Goal: Task Accomplishment & Management: Complete application form

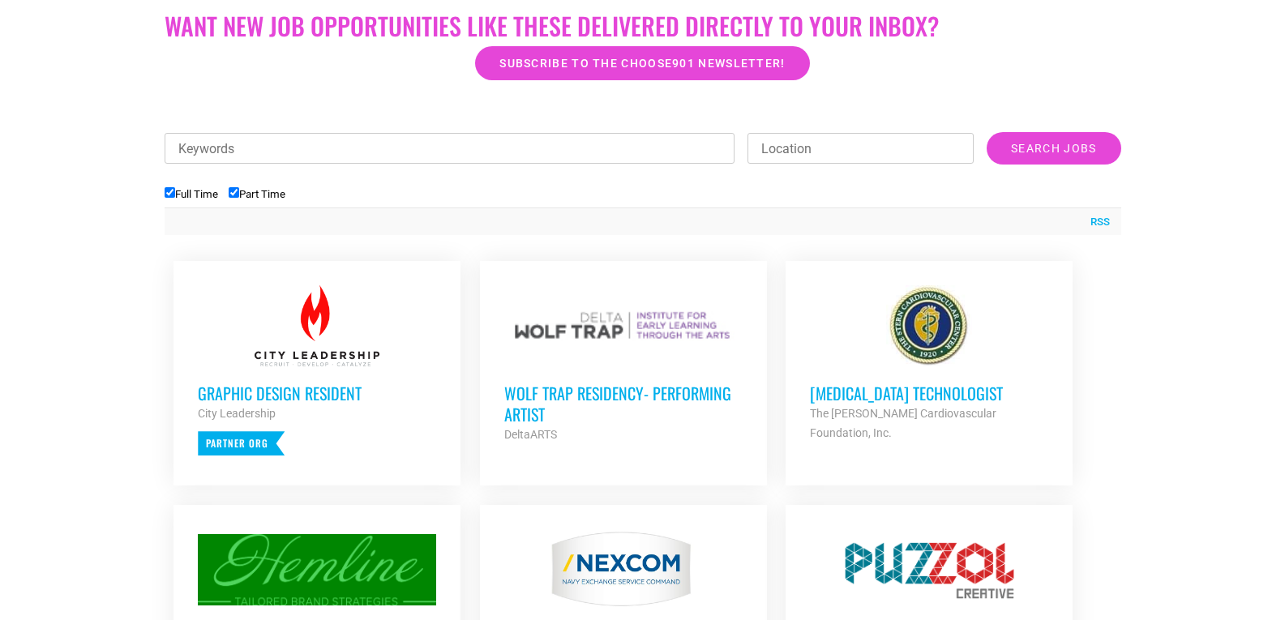
scroll to position [487, 0]
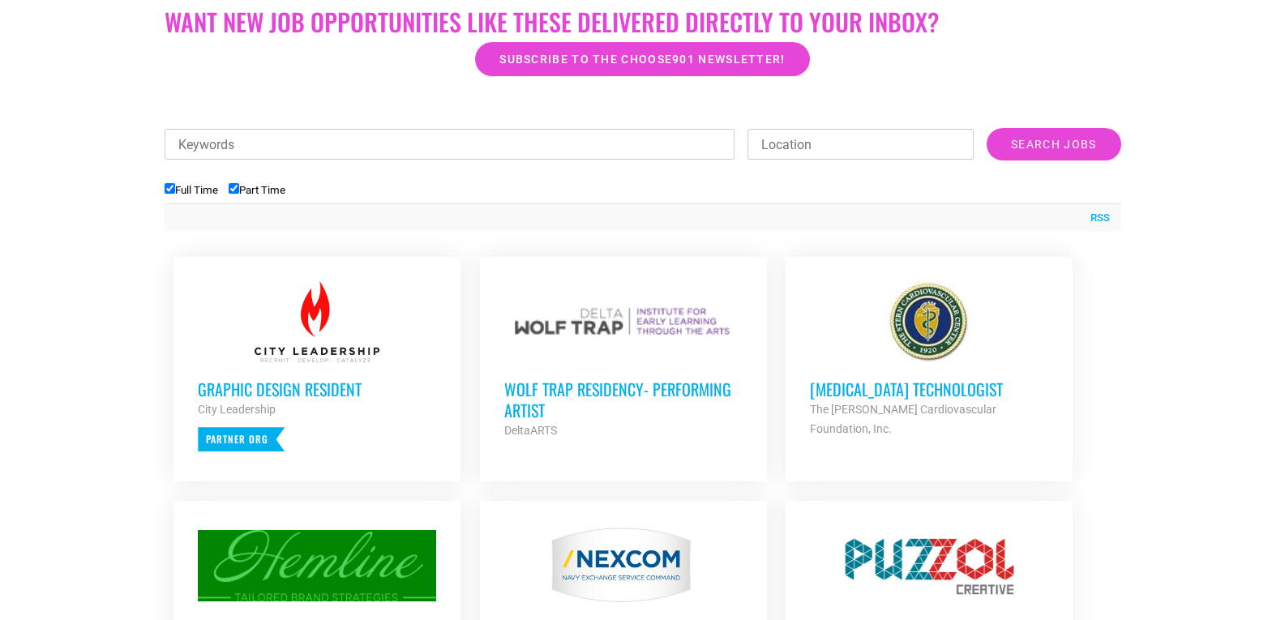
click at [235, 186] on input "Part Time" at bounding box center [234, 188] width 11 height 11
checkbox input "false"
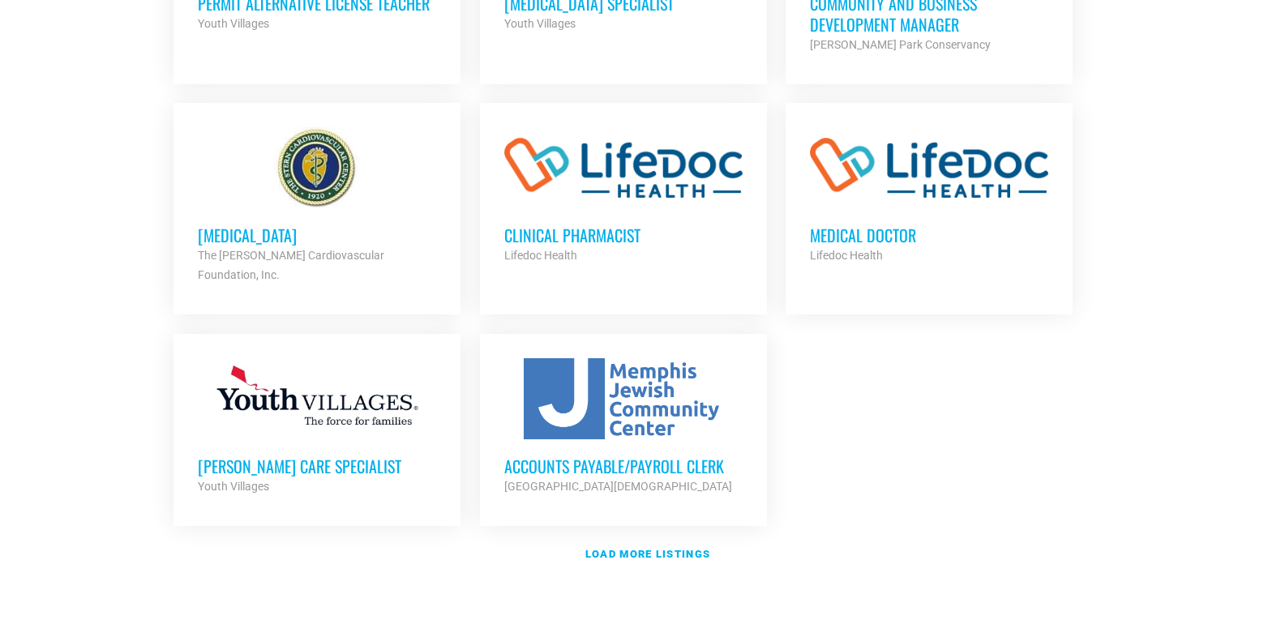
scroll to position [1865, 0]
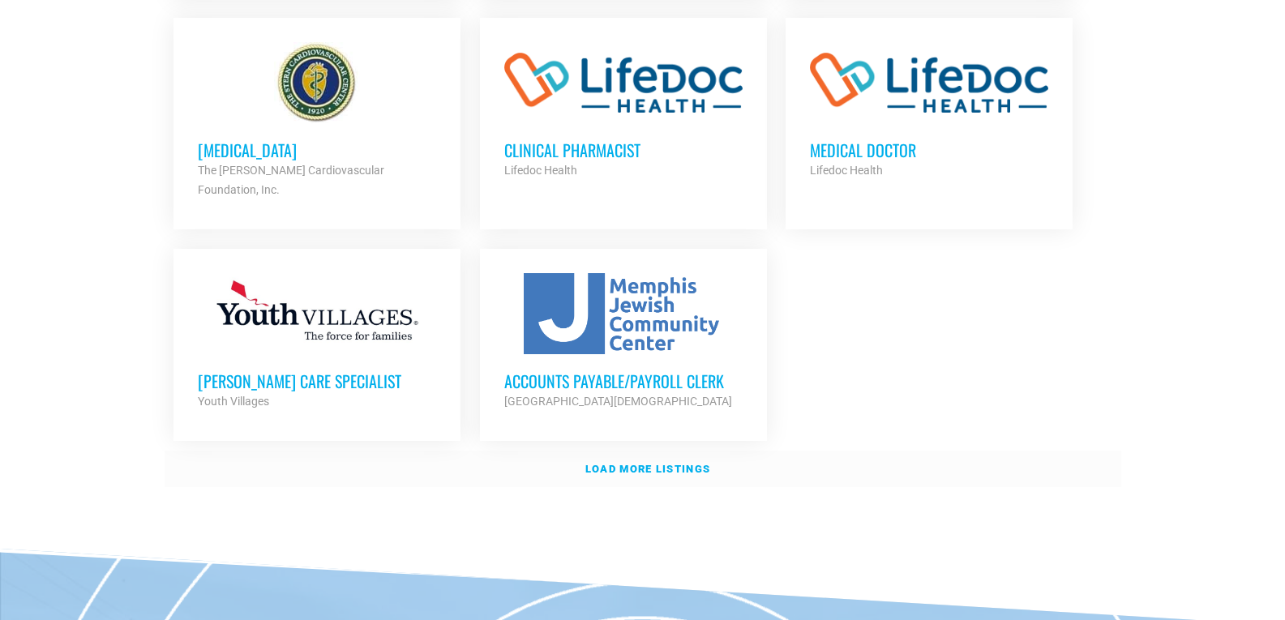
click at [598, 463] on strong "Load more listings" at bounding box center [647, 469] width 125 height 12
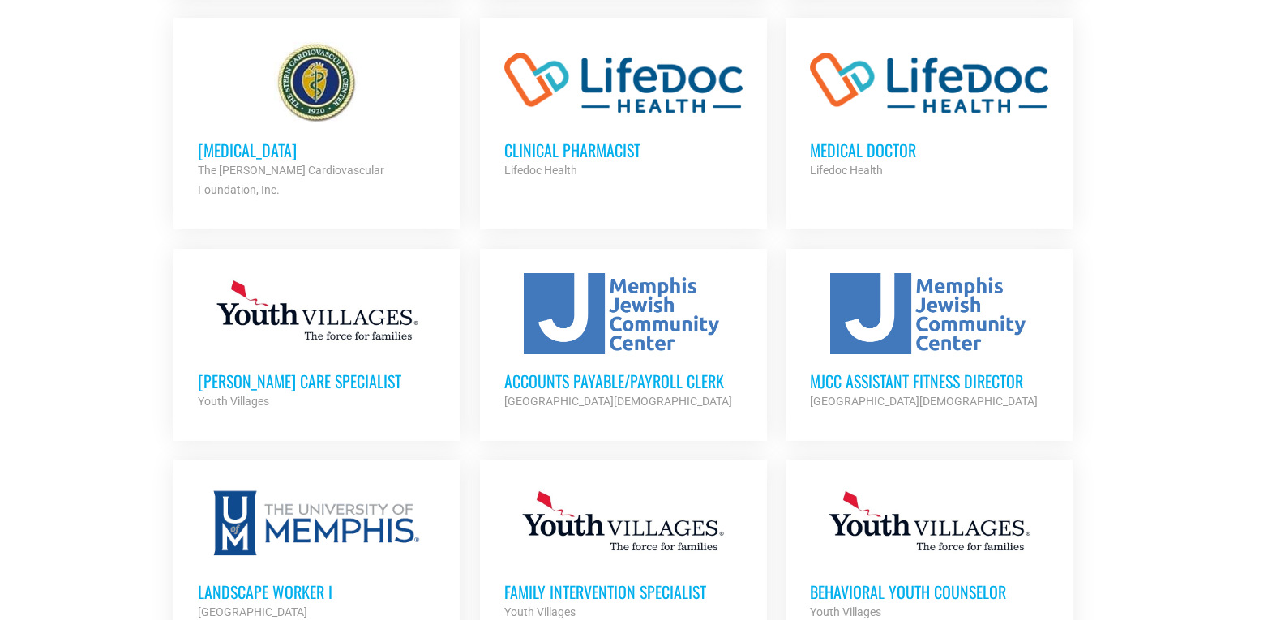
click at [613, 371] on h3 "Accounts Payable/Payroll Clerk" at bounding box center [623, 381] width 238 height 21
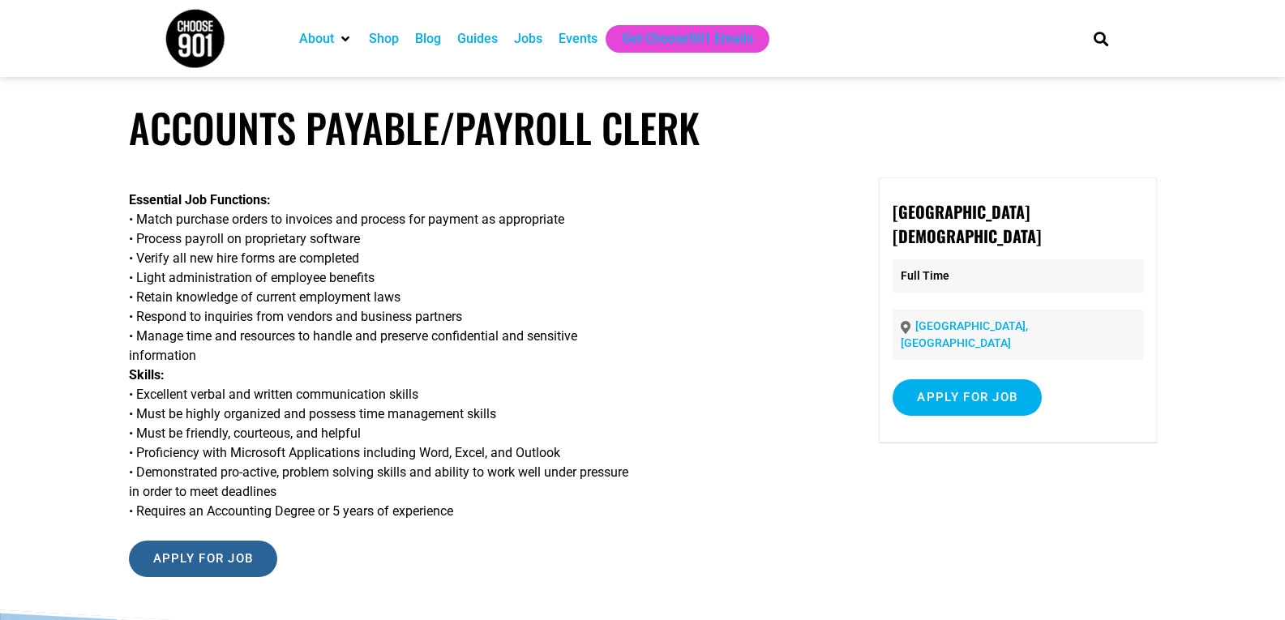
click at [235, 565] on input "Apply for job" at bounding box center [203, 559] width 149 height 36
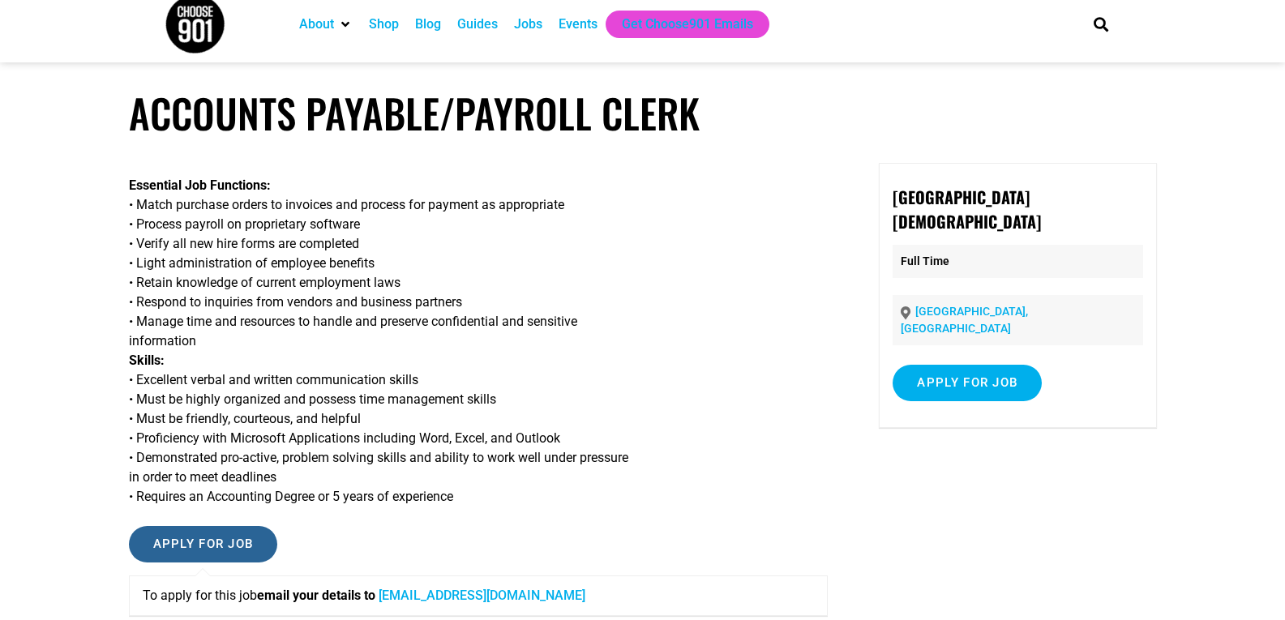
scroll to position [339, 0]
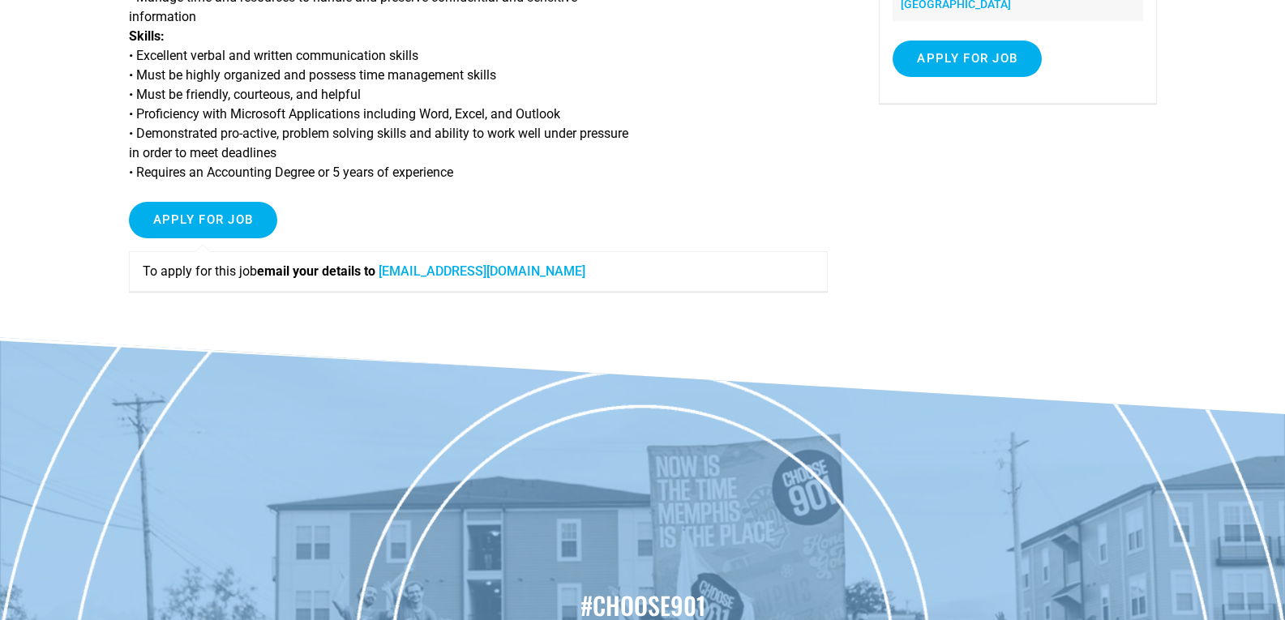
click at [484, 268] on link "[EMAIL_ADDRESS][DOMAIN_NAME]" at bounding box center [482, 271] width 207 height 15
click at [551, 267] on p "To apply for this job email your details to [EMAIL_ADDRESS][DOMAIN_NAME]" at bounding box center [479, 271] width 672 height 19
drag, startPoint x: 561, startPoint y: 268, endPoint x: 389, endPoint y: 268, distance: 171.9
click at [389, 268] on p "To apply for this job email your details to [EMAIL_ADDRESS][DOMAIN_NAME]" at bounding box center [479, 271] width 672 height 19
copy link "[EMAIL_ADDRESS][DOMAIN_NAME]"
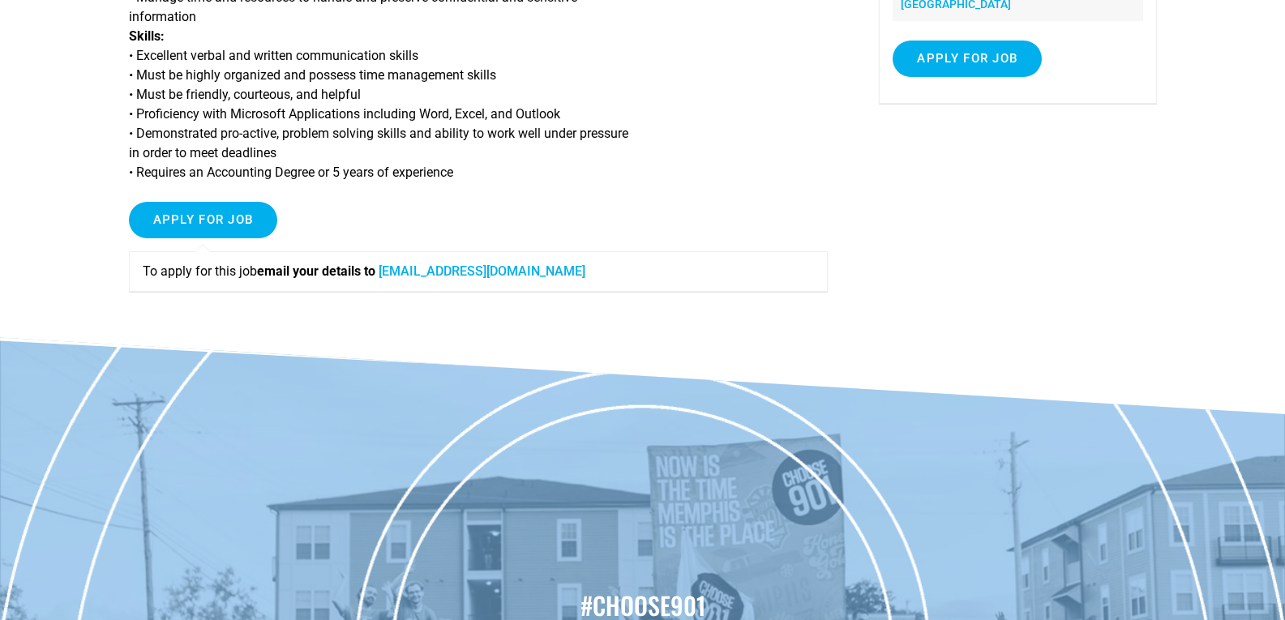
click at [994, 360] on body "About Contact Us Donate Shop Blog Guides Jobs Events Get Choose901 Emails Searc…" at bounding box center [642, 255] width 1285 height 1188
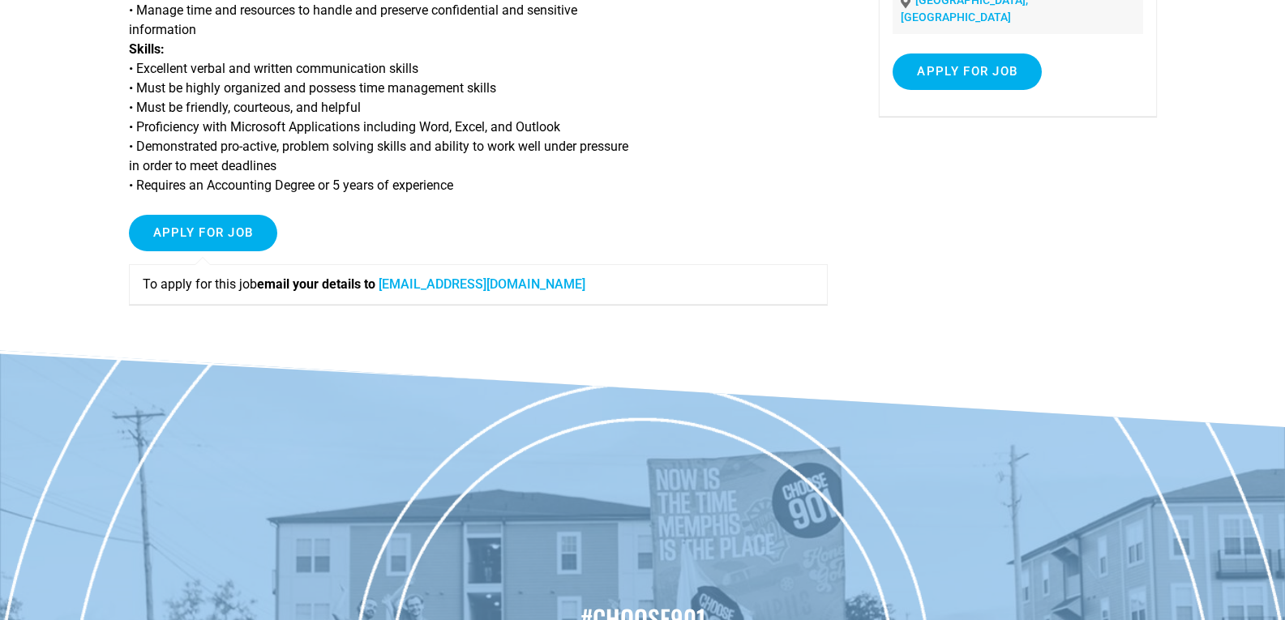
scroll to position [0, 0]
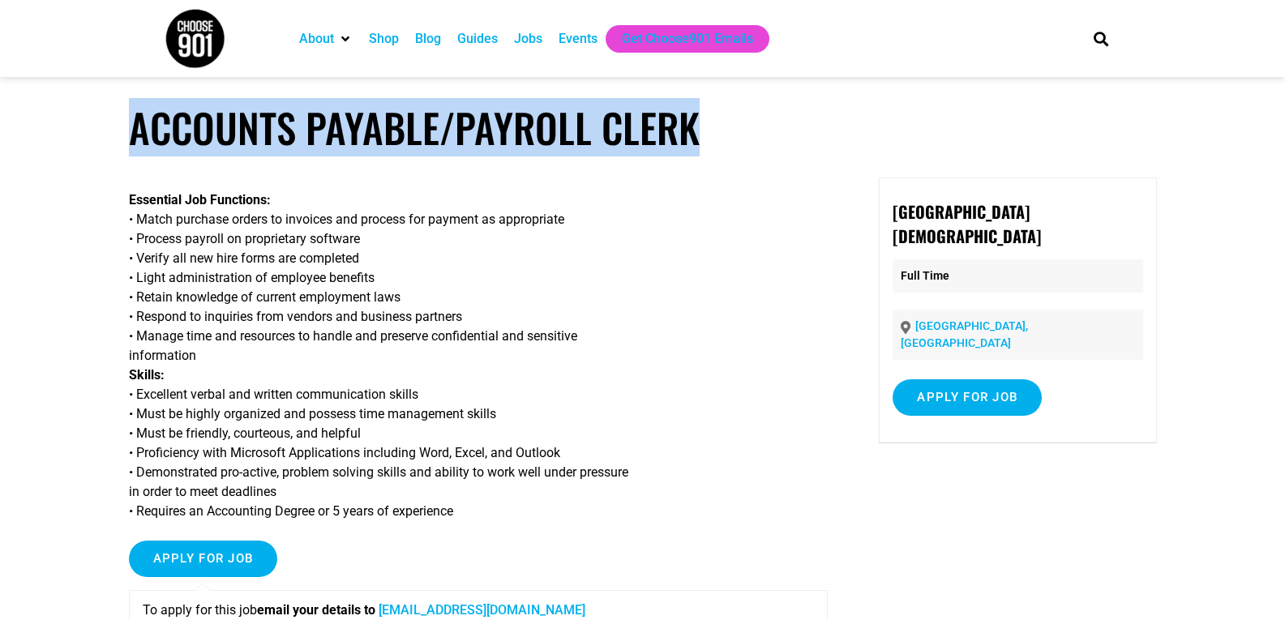
drag, startPoint x: 714, startPoint y: 111, endPoint x: 122, endPoint y: 96, distance: 592.1
click at [122, 96] on body "About Contact Us Donate Shop Blog Guides Jobs Events Get Choose901 Emails Searc…" at bounding box center [642, 594] width 1285 height 1188
copy h1 "Accounts Payable/Payroll Clerk"
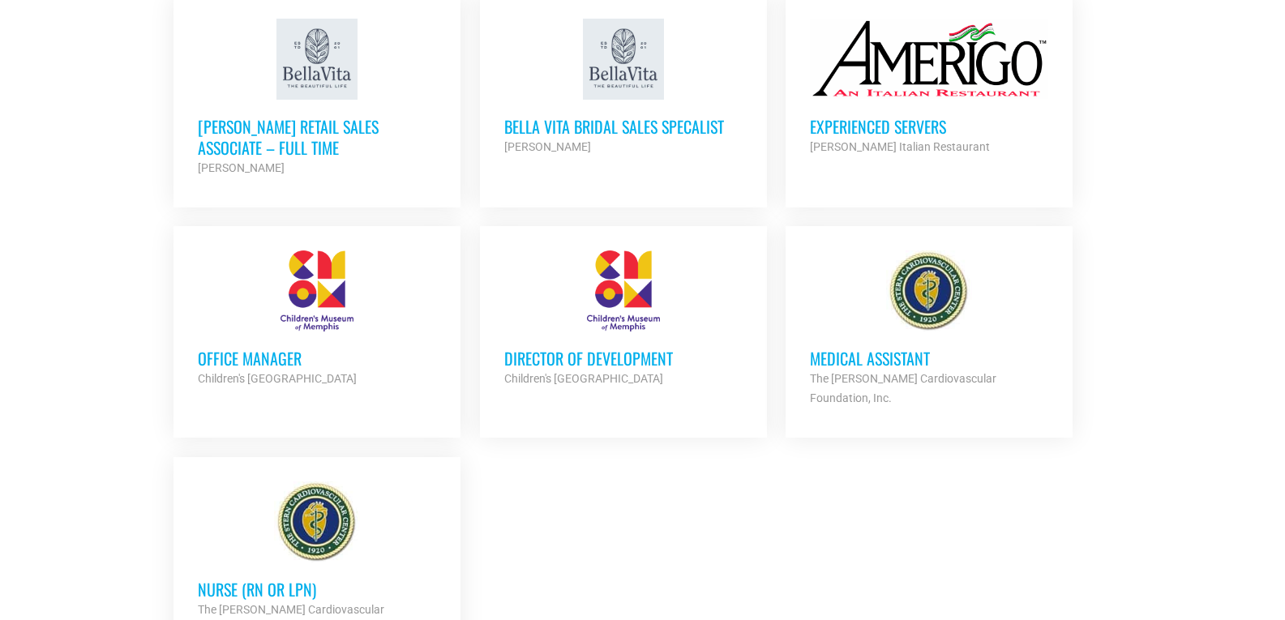
scroll to position [3325, 0]
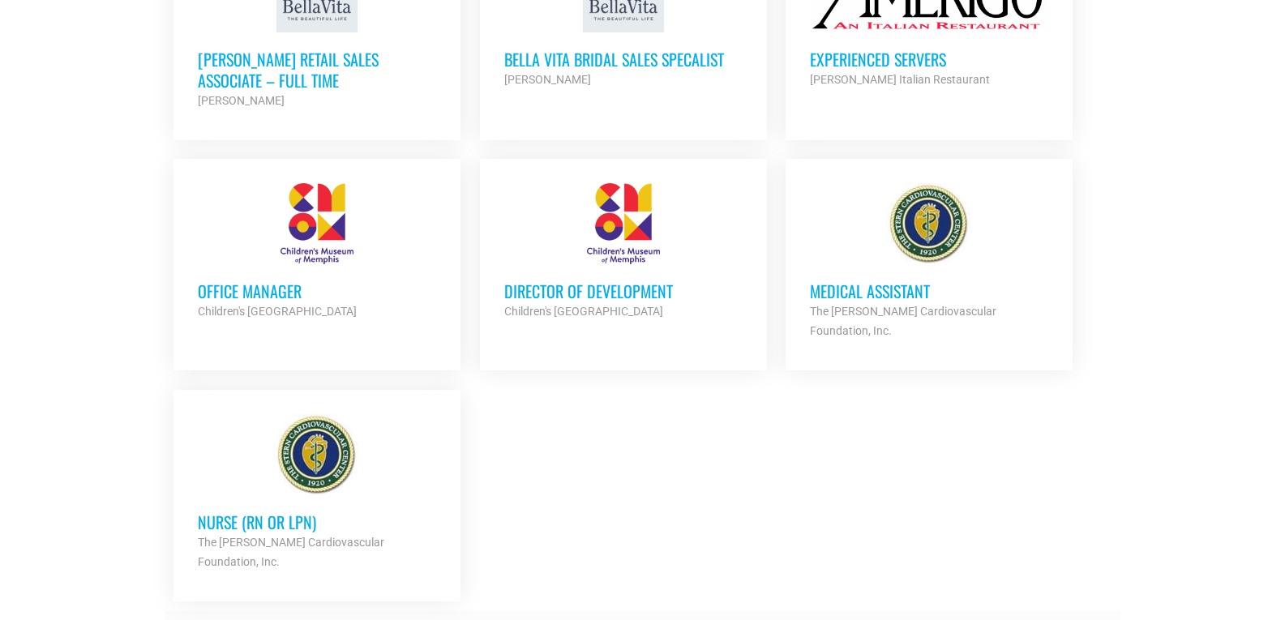
click at [677, 620] on strong "Load more listings" at bounding box center [647, 630] width 125 height 12
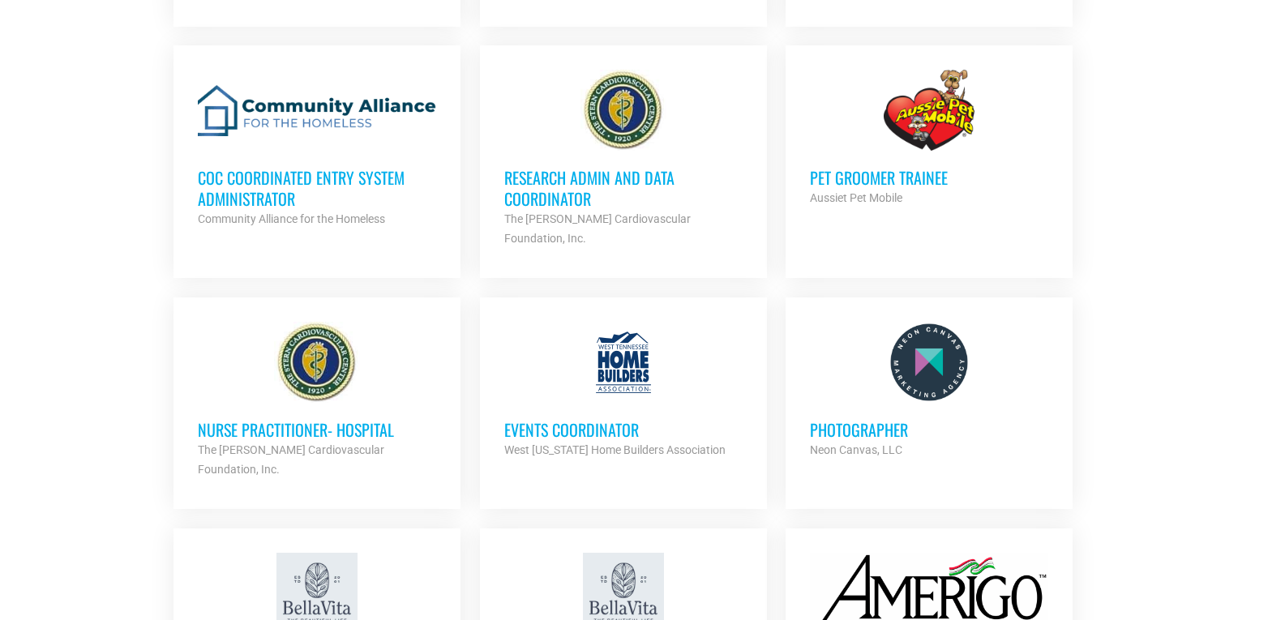
scroll to position [3000, 0]
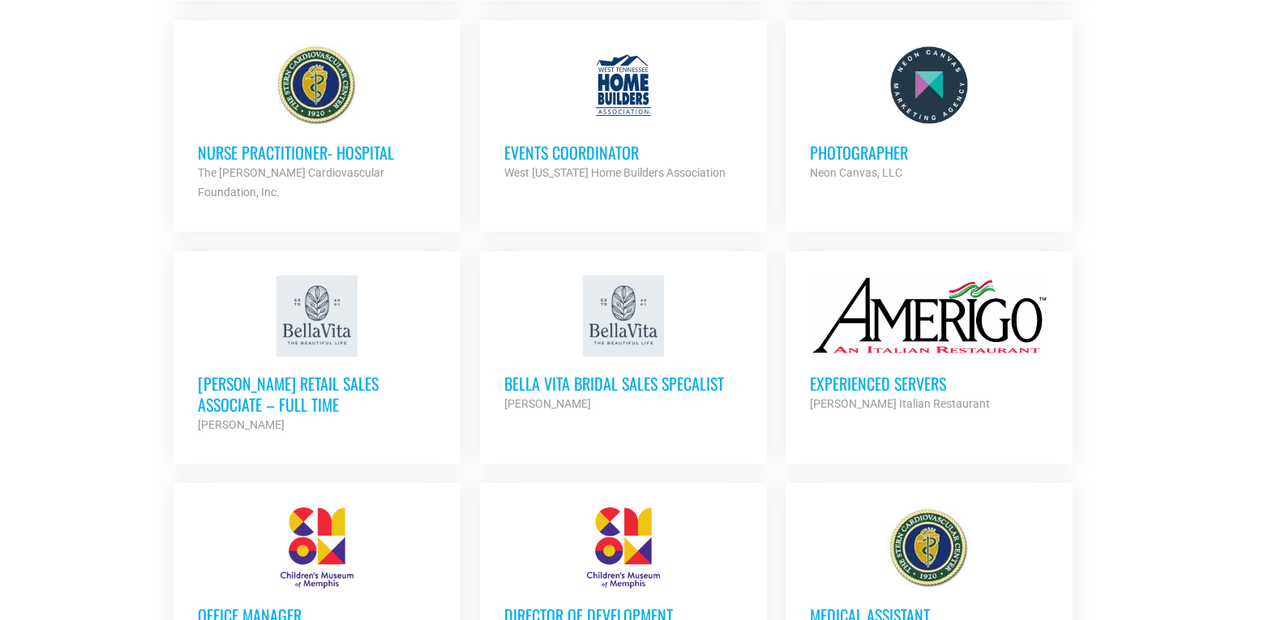
click at [583, 508] on div at bounding box center [623, 548] width 238 height 81
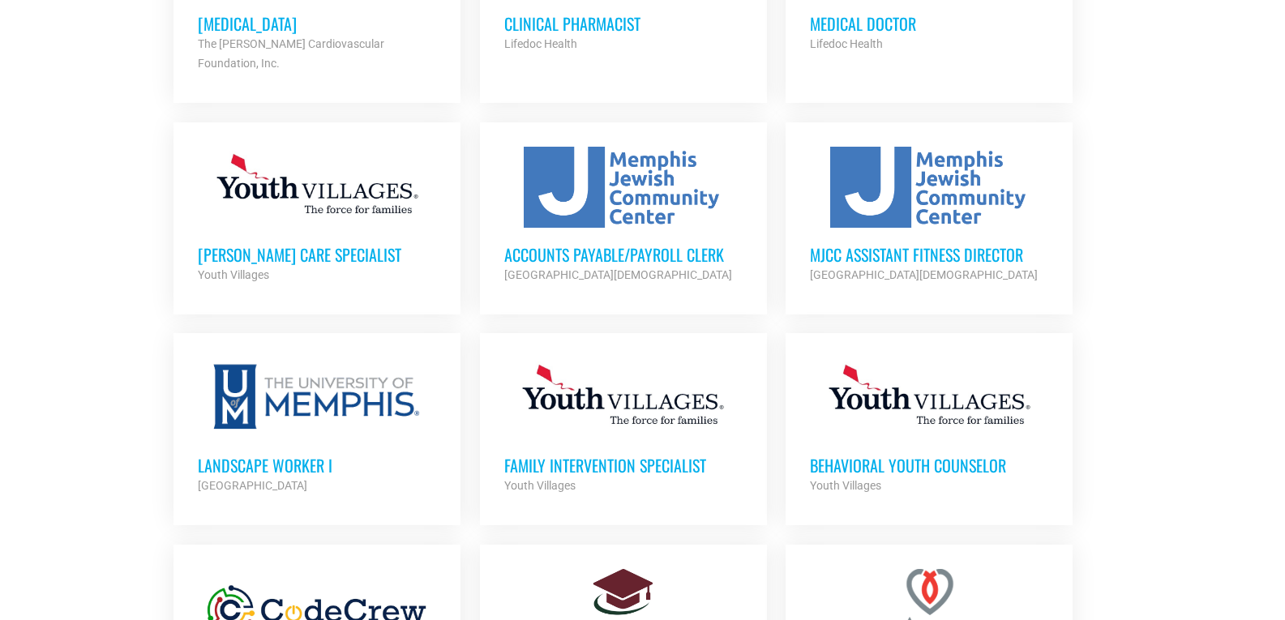
scroll to position [1865, 0]
